Goal: Task Accomplishment & Management: Manage account settings

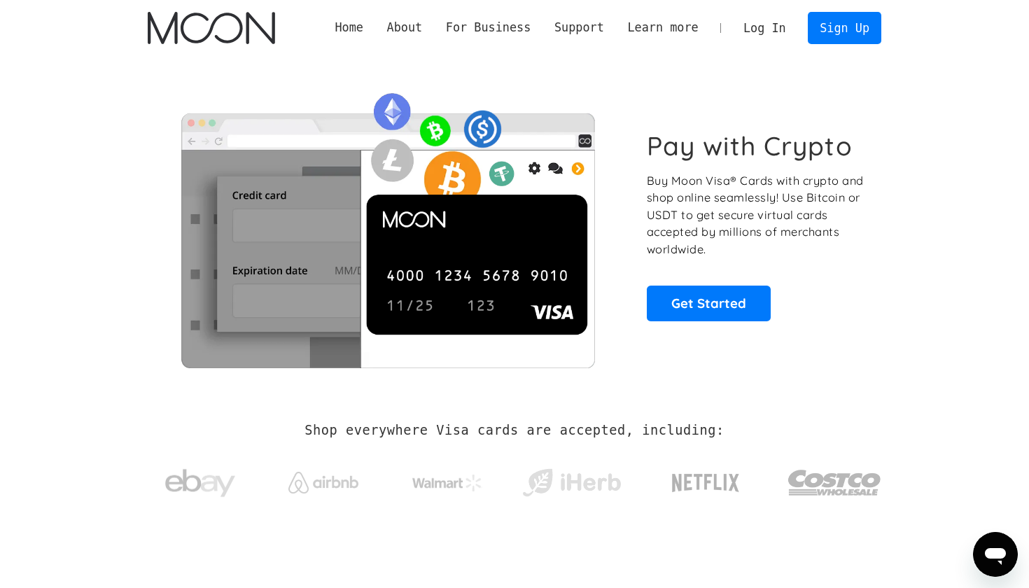
click at [776, 28] on link "Log In" at bounding box center [765, 28] width 66 height 31
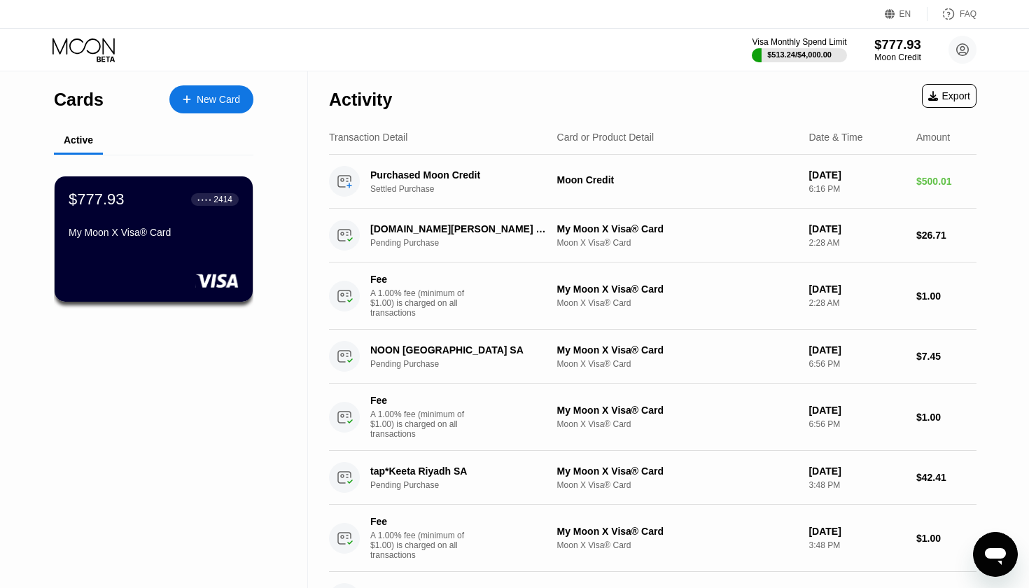
click at [891, 47] on div "$777.93" at bounding box center [897, 44] width 47 height 15
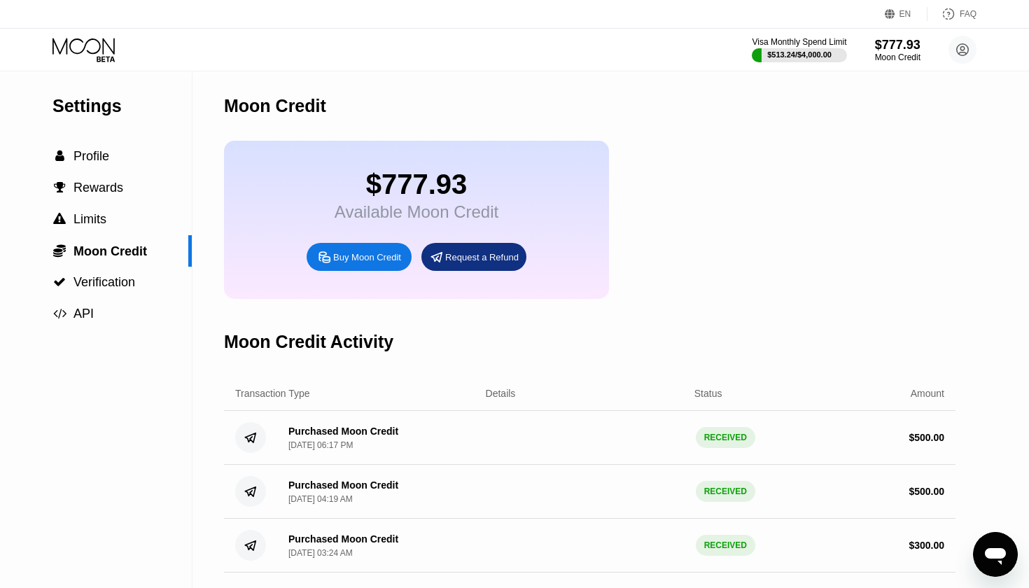
click at [862, 46] on div "Visa Monthly Spend Limit $513.24 / $4,000.00 $777.93 Moon Credit [EMAIL_ADDRESS…" at bounding box center [864, 50] width 225 height 28
click at [865, 46] on div "Visa Monthly Spend Limit $513.24 / $4,000.00 $777.93 Moon Credit [EMAIL_ADDRESS…" at bounding box center [864, 50] width 225 height 28
click at [150, 159] on div " Profile" at bounding box center [96, 156] width 192 height 15
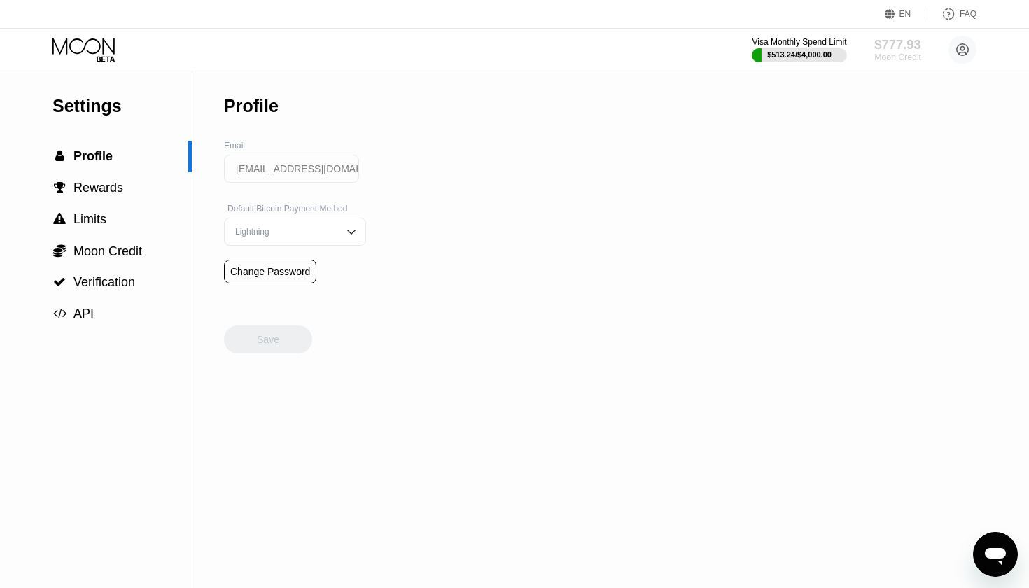
click at [887, 43] on div "$777.93" at bounding box center [897, 44] width 47 height 15
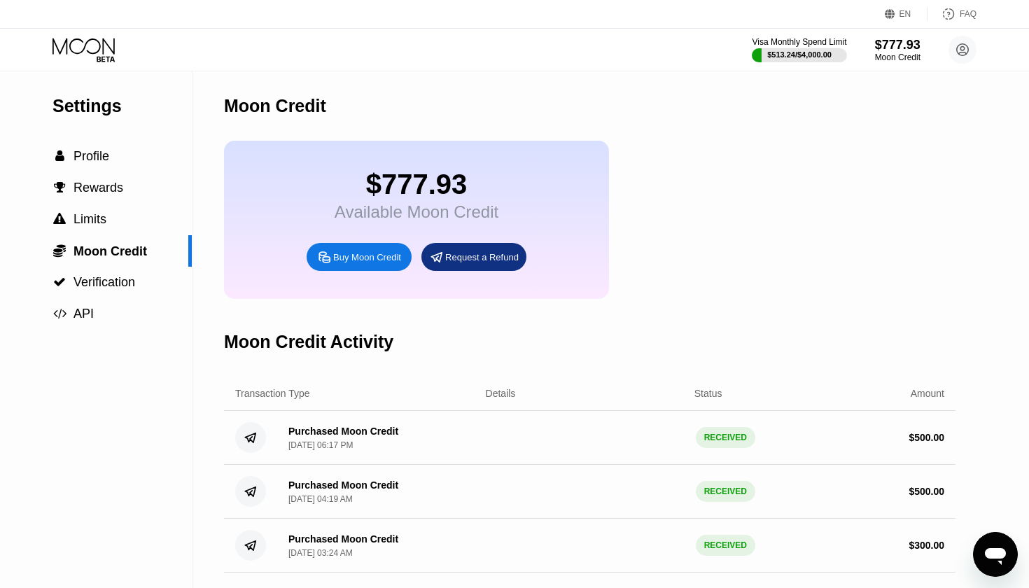
click at [451, 194] on div "$777.93" at bounding box center [417, 185] width 164 height 32
click at [152, 151] on div " Profile" at bounding box center [96, 156] width 192 height 15
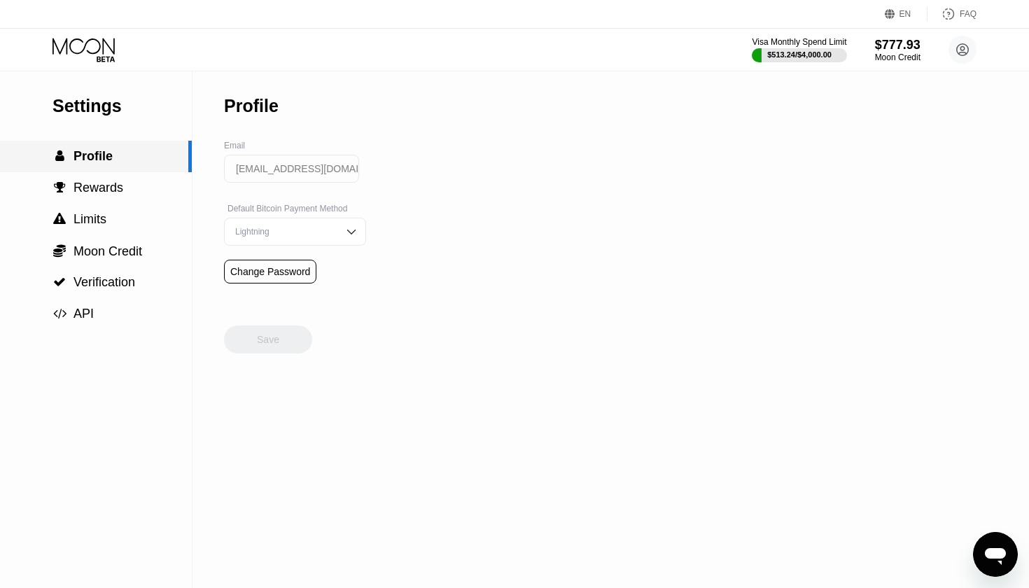
click at [152, 145] on div " Profile" at bounding box center [96, 157] width 192 height 32
click at [114, 63] on div "Visa Monthly Spend Limit $513.24 / $4,000.00 $777.93 Moon Credit [EMAIL_ADDRESS…" at bounding box center [514, 50] width 1029 height 42
click at [111, 57] on icon at bounding box center [85, 50] width 65 height 25
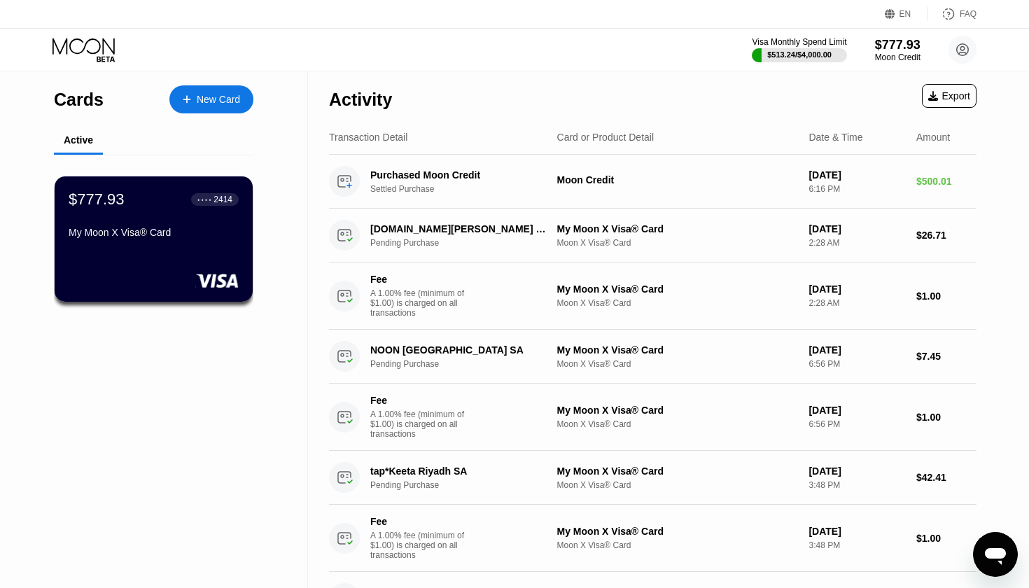
click at [331, 1] on div "EN Language Select an item Save FAQ" at bounding box center [514, 14] width 1029 height 29
